Goal: Task Accomplishment & Management: Use online tool/utility

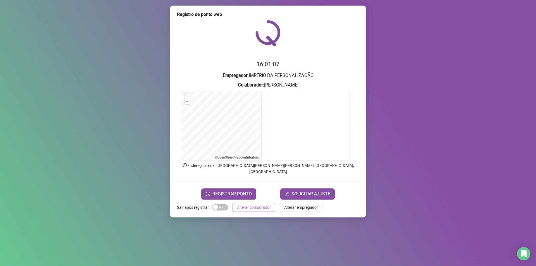
click at [258, 204] on span "Alterar colaborador" at bounding box center [254, 207] width 34 height 6
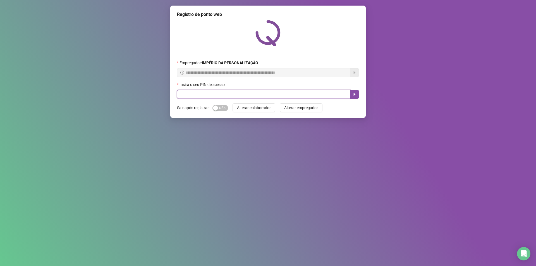
drag, startPoint x: 265, startPoint y: 94, endPoint x: 273, endPoint y: 92, distance: 8.0
click at [265, 94] on input "text" at bounding box center [263, 94] width 173 height 9
type input "*****"
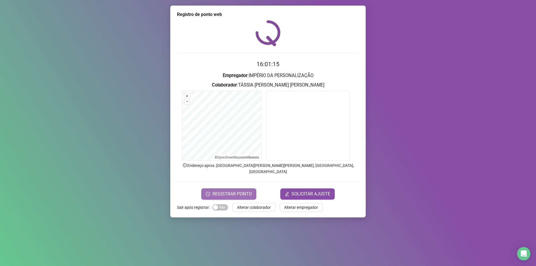
click at [237, 191] on span "REGISTRAR PONTO" at bounding box center [232, 194] width 39 height 7
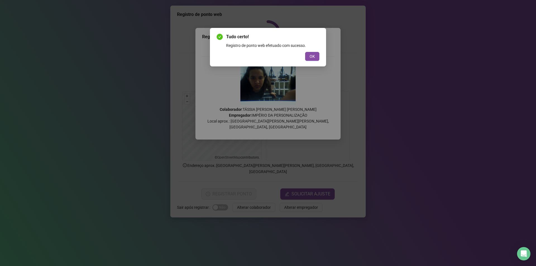
drag, startPoint x: 306, startPoint y: 54, endPoint x: 310, endPoint y: 58, distance: 5.0
click at [307, 55] on button "OK" at bounding box center [312, 56] width 14 height 9
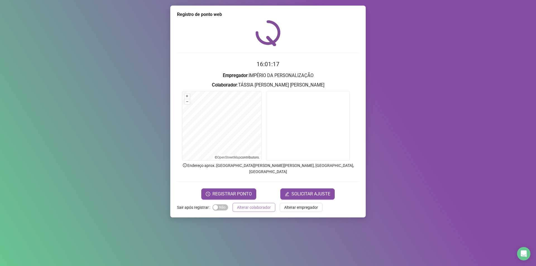
click at [252, 204] on span "Alterar colaborador" at bounding box center [254, 207] width 34 height 6
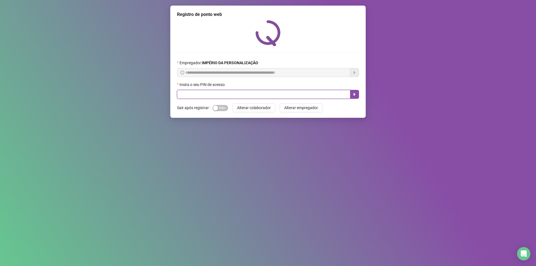
click at [238, 95] on input "text" at bounding box center [263, 94] width 173 height 9
type input "*****"
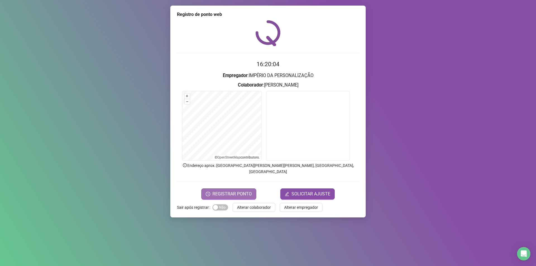
click at [237, 191] on span "REGISTRAR PONTO" at bounding box center [232, 194] width 39 height 7
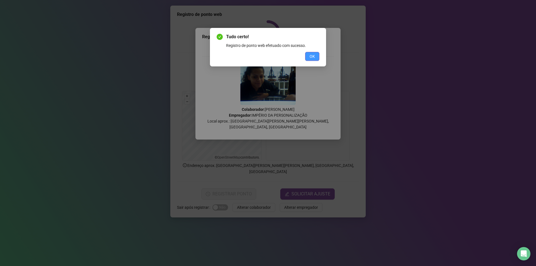
click at [311, 56] on span "OK" at bounding box center [312, 56] width 5 height 6
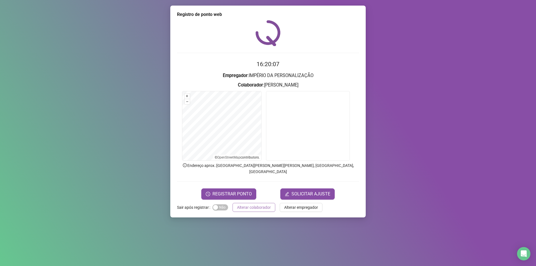
click at [265, 204] on span "Alterar colaborador" at bounding box center [254, 207] width 34 height 6
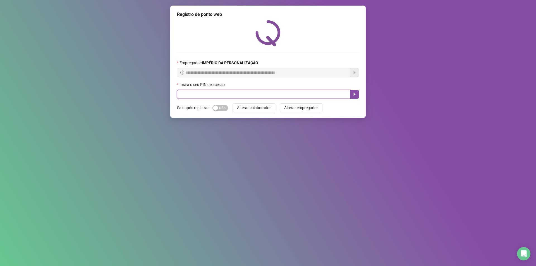
click at [296, 92] on input "text" at bounding box center [263, 94] width 173 height 9
type input "*****"
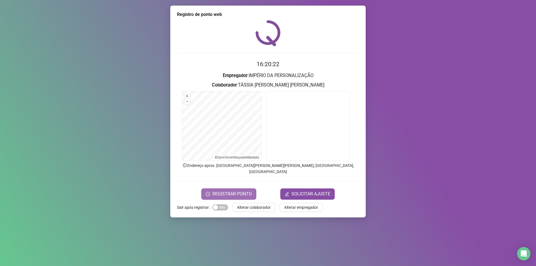
click at [229, 191] on span "REGISTRAR PONTO" at bounding box center [232, 194] width 39 height 7
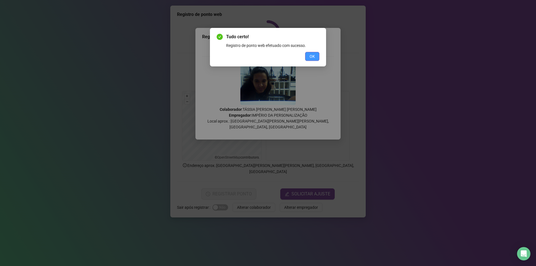
click at [315, 54] on span "OK" at bounding box center [312, 56] width 5 height 6
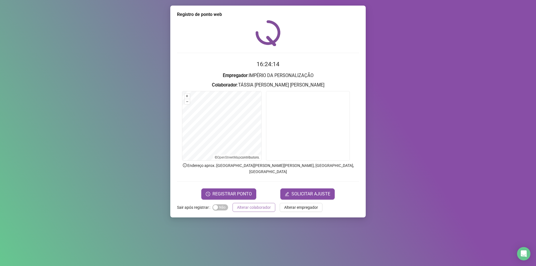
click at [253, 204] on span "Alterar colaborador" at bounding box center [254, 207] width 34 height 6
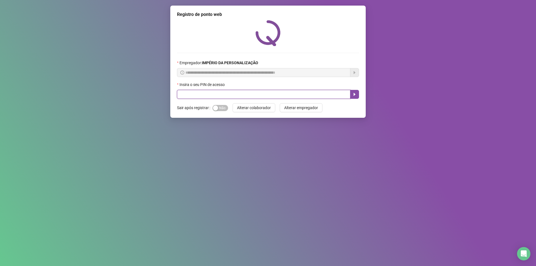
drag, startPoint x: 237, startPoint y: 90, endPoint x: 237, endPoint y: 93, distance: 3.1
click at [237, 91] on input "text" at bounding box center [263, 94] width 173 height 9
type input "*****"
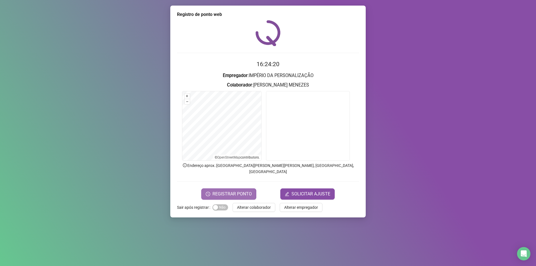
click at [218, 191] on span "REGISTRAR PONTO" at bounding box center [232, 194] width 39 height 7
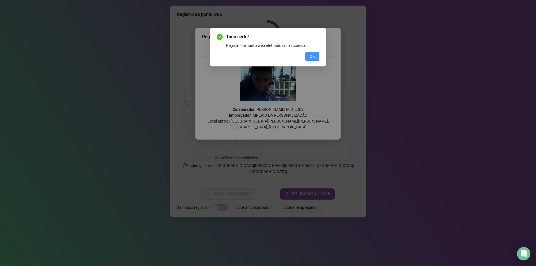
click at [310, 53] on span "OK" at bounding box center [312, 56] width 5 height 6
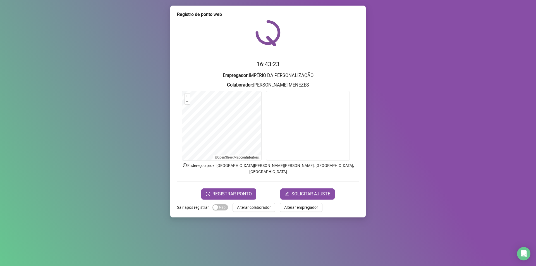
click at [256, 204] on span "Alterar colaborador" at bounding box center [254, 207] width 34 height 6
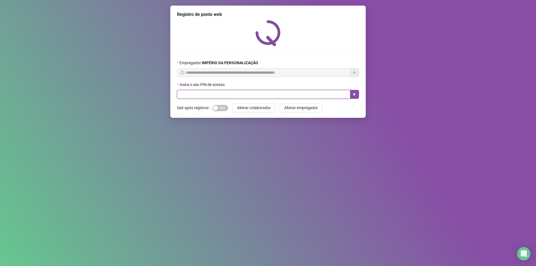
click at [204, 93] on input "text" at bounding box center [263, 94] width 173 height 9
type input "*****"
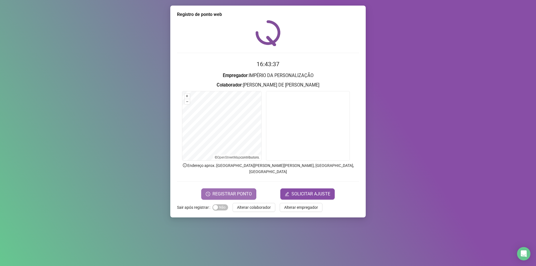
click at [245, 191] on span "REGISTRAR PONTO" at bounding box center [232, 194] width 39 height 7
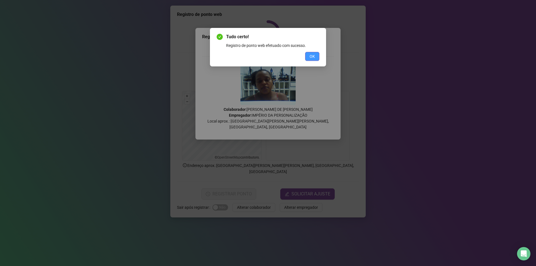
click at [315, 53] on span "OK" at bounding box center [312, 56] width 5 height 6
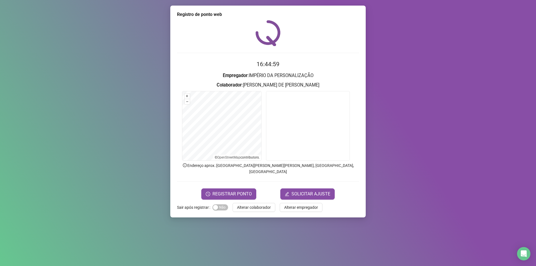
drag, startPoint x: 235, startPoint y: 203, endPoint x: 236, endPoint y: 198, distance: 5.0
click at [235, 203] on button "Alterar colaborador" at bounding box center [254, 207] width 43 height 9
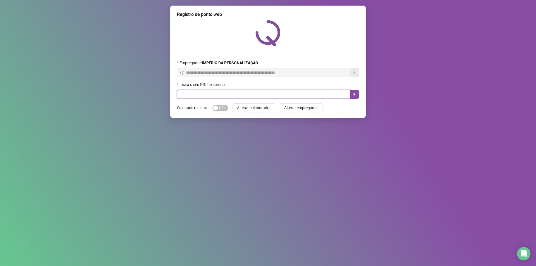
drag, startPoint x: 256, startPoint y: 91, endPoint x: 251, endPoint y: 66, distance: 25.9
click at [256, 90] on div "Insira o seu PIN de acesso" at bounding box center [268, 90] width 182 height 17
type input "*****"
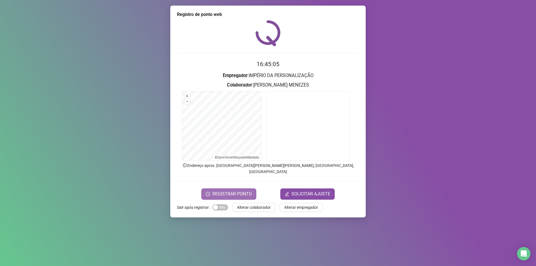
click at [233, 191] on span "REGISTRAR PONTO" at bounding box center [232, 194] width 39 height 7
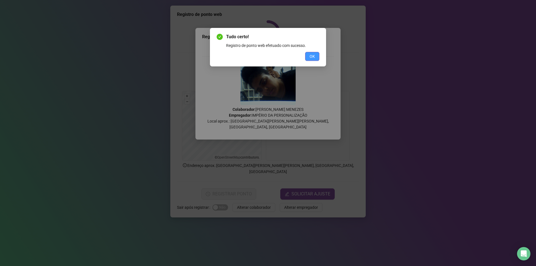
click at [318, 56] on button "OK" at bounding box center [312, 56] width 14 height 9
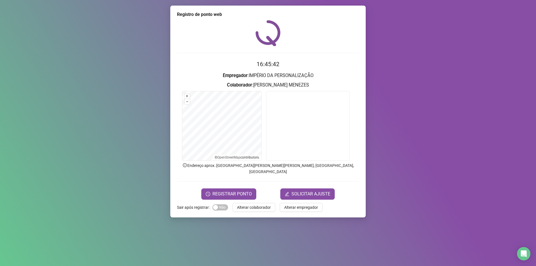
click at [264, 205] on button "Alterar colaborador" at bounding box center [254, 207] width 43 height 9
